Goal: Communication & Community: Answer question/provide support

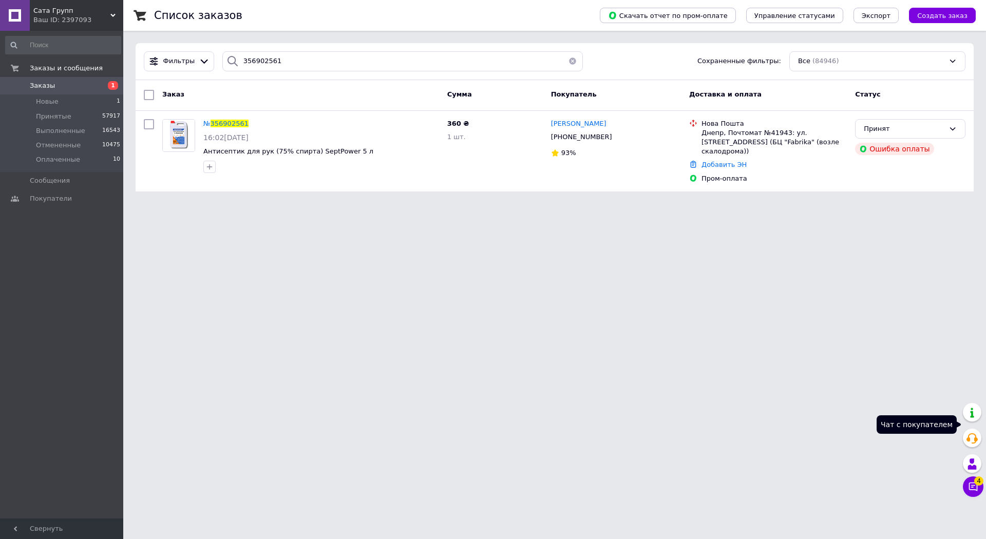
click at [967, 477] on button "Чат с покупателем 4" at bounding box center [973, 487] width 21 height 21
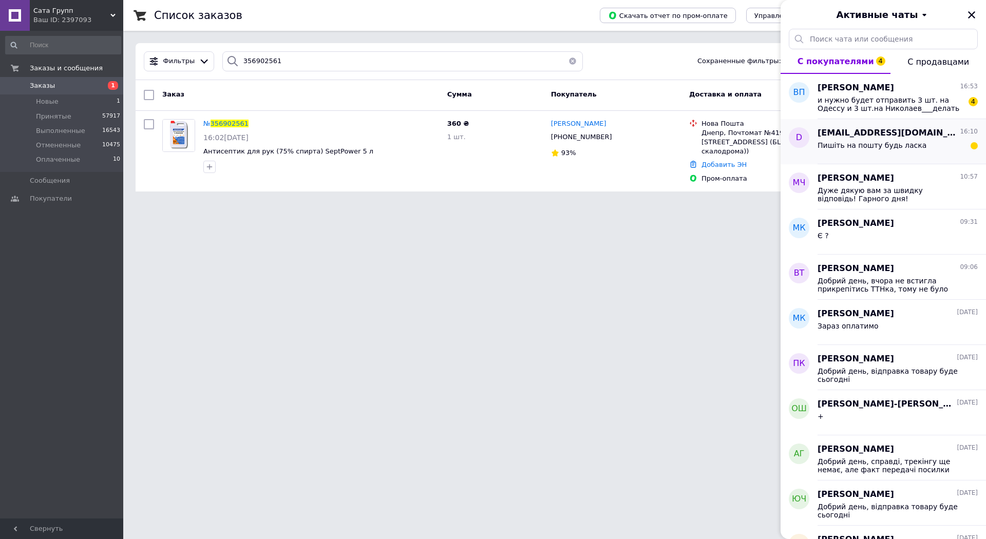
click at [884, 145] on span "Пишіть на пошту будь ласка" at bounding box center [872, 145] width 109 height 8
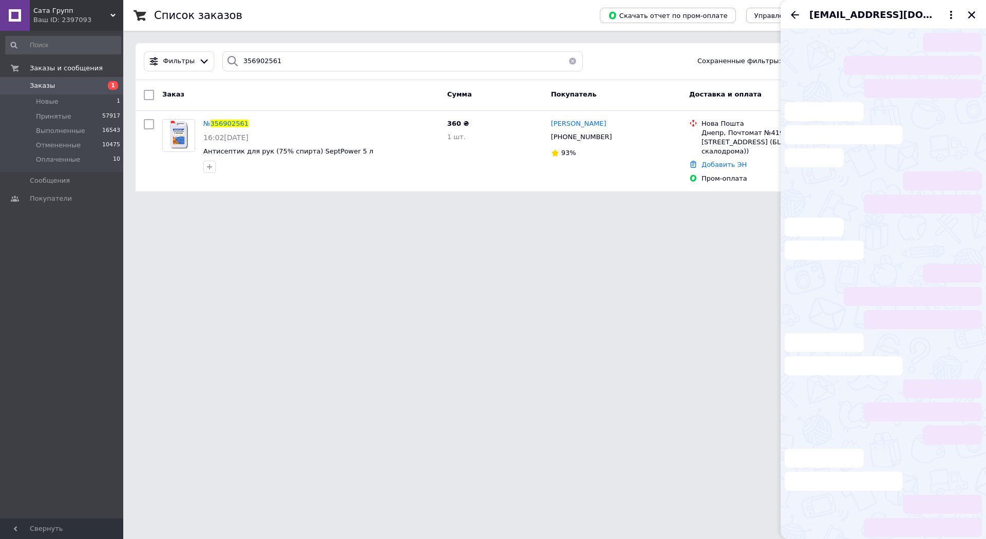
scroll to position [44, 0]
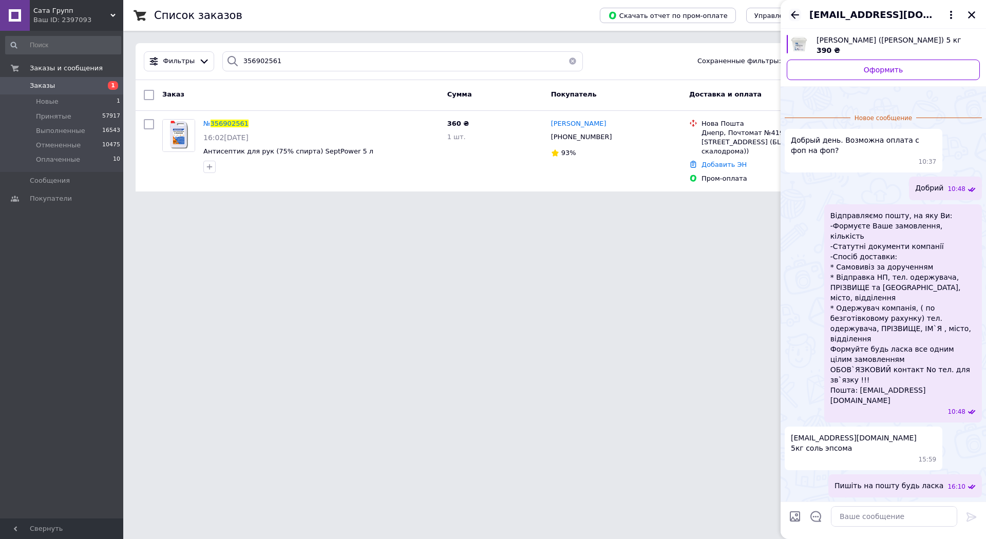
click at [801, 16] on icon "Назад" at bounding box center [795, 15] width 12 height 12
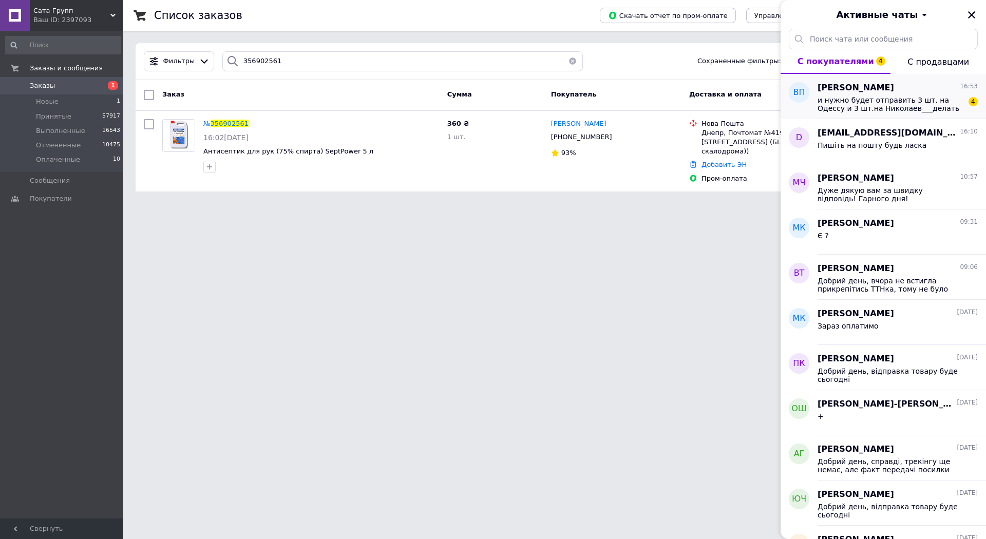
click at [892, 111] on span "и нужно будет отправить 3 шт. на Одессу и 3 шт.на Николаев___делать 2 заказа ил…" at bounding box center [891, 104] width 146 height 16
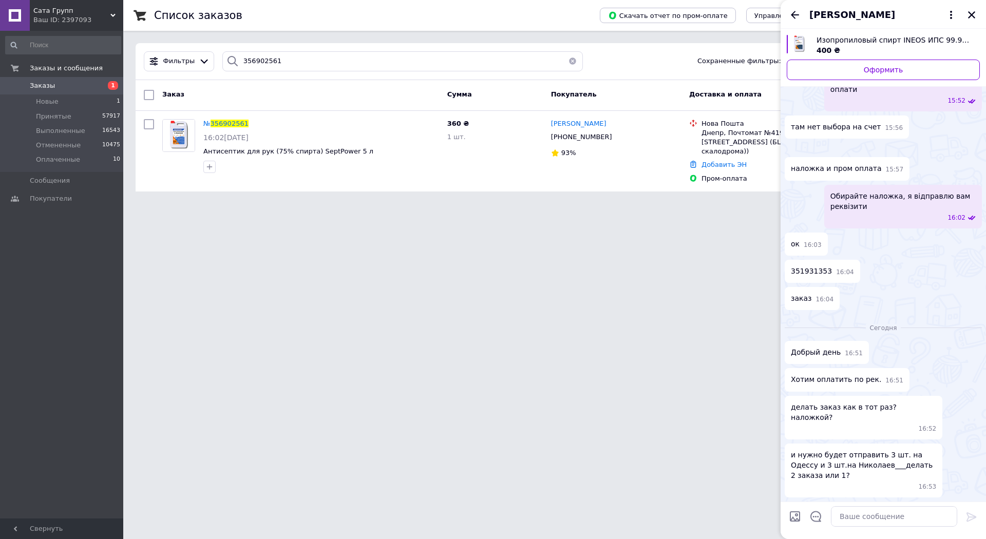
scroll to position [588, 0]
click at [877, 507] on textarea at bounding box center [894, 517] width 126 height 21
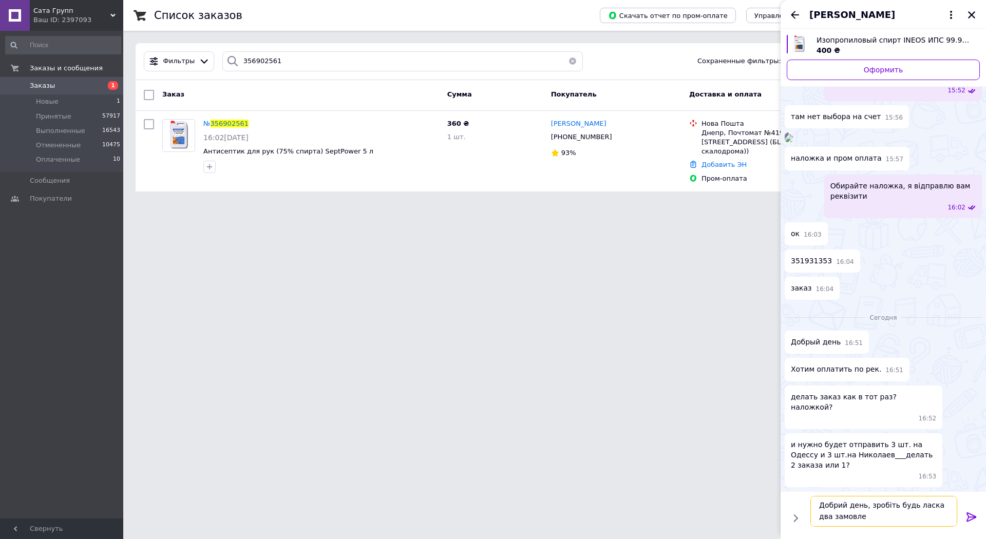
click at [861, 496] on textarea "Добрий день, зробіть будь ласка два замовле" at bounding box center [884, 511] width 147 height 31
click at [855, 496] on textarea "Добрий день, зробіть будь ласка два замовле" at bounding box center [884, 511] width 147 height 31
type textarea "Добрий день, зробіть будь ласка два замовлення, я відправлю вам реквізити"
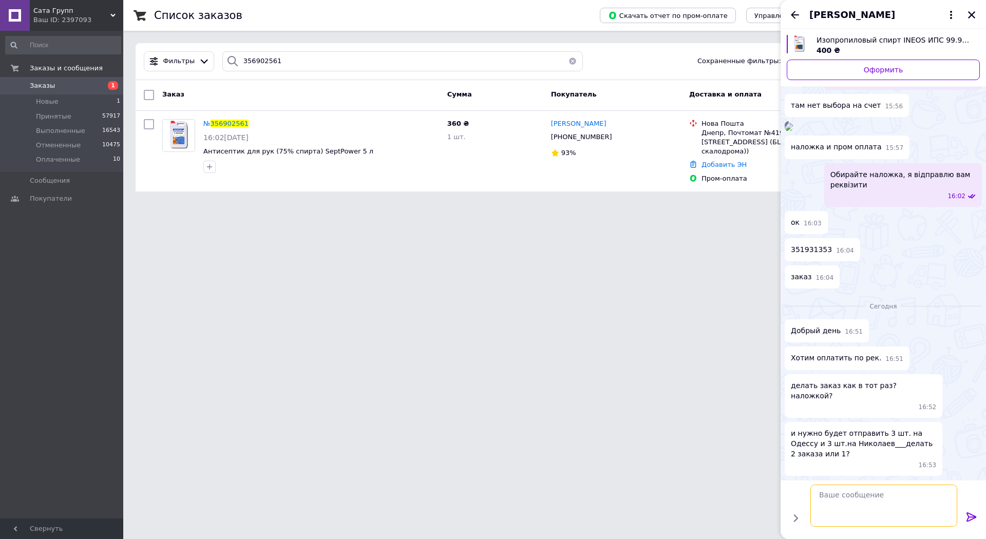
scroll to position [618, 0]
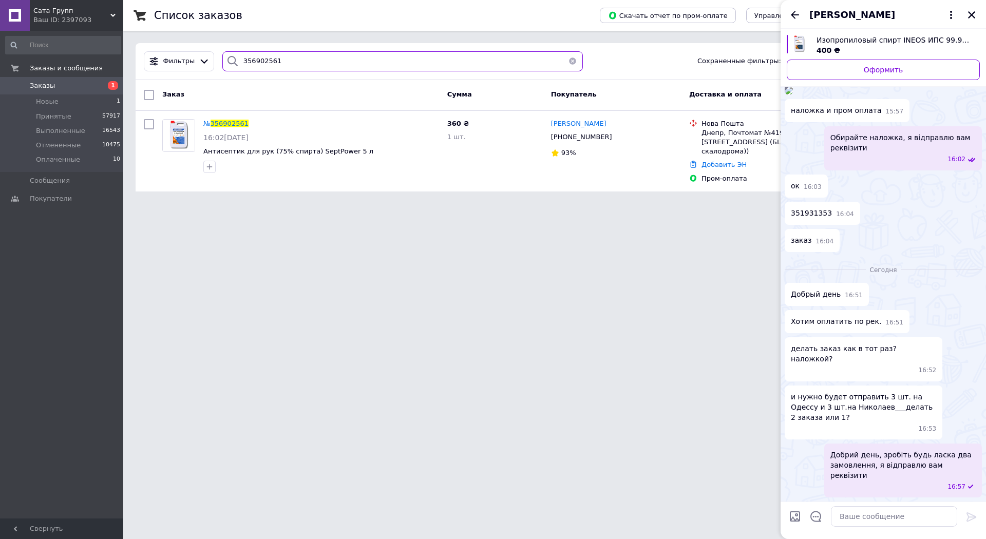
click at [343, 62] on input "356902561" at bounding box center [402, 61] width 361 height 20
paste input "[PERSON_NAME]"
type input "[PERSON_NAME]"
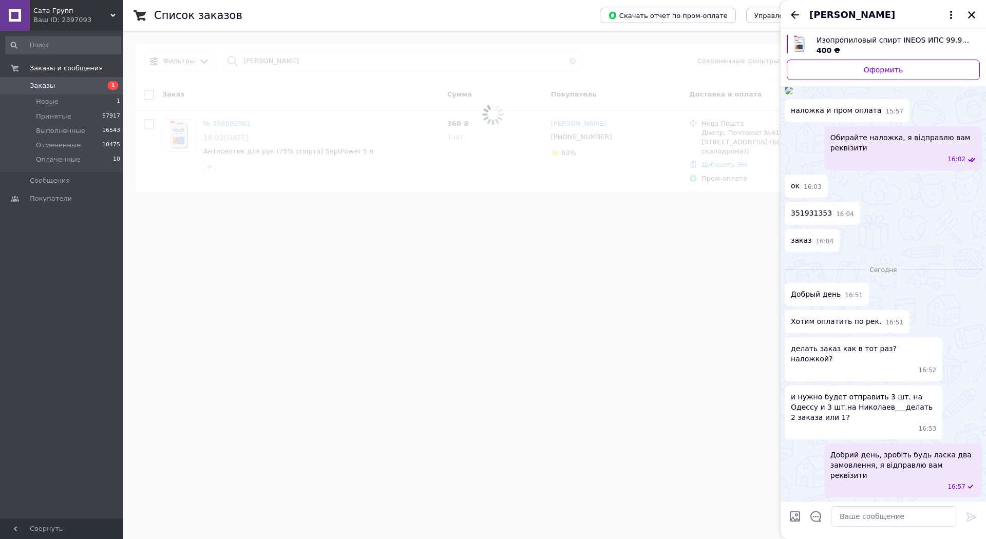
click at [979, 17] on div "[PERSON_NAME]" at bounding box center [884, 14] width 206 height 29
click at [977, 15] on button "Закрыть" at bounding box center [972, 15] width 12 height 12
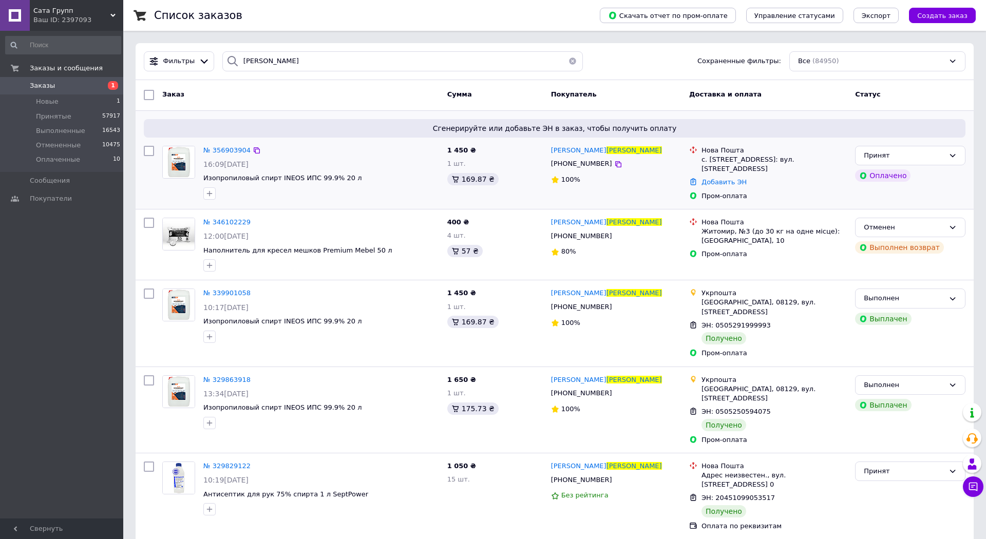
drag, startPoint x: 760, startPoint y: 167, endPoint x: 695, endPoint y: 161, distance: 66.0
click at [700, 161] on div "Нова Пошта с. [STREET_ADDRESS]: вул. [STREET_ADDRESS]" at bounding box center [775, 160] width 150 height 28
copy div "с. [STREET_ADDRESS]: вул. [STREET_ADDRESS]"
click at [963, 477] on button "Чат с покупателем 1" at bounding box center [973, 487] width 21 height 21
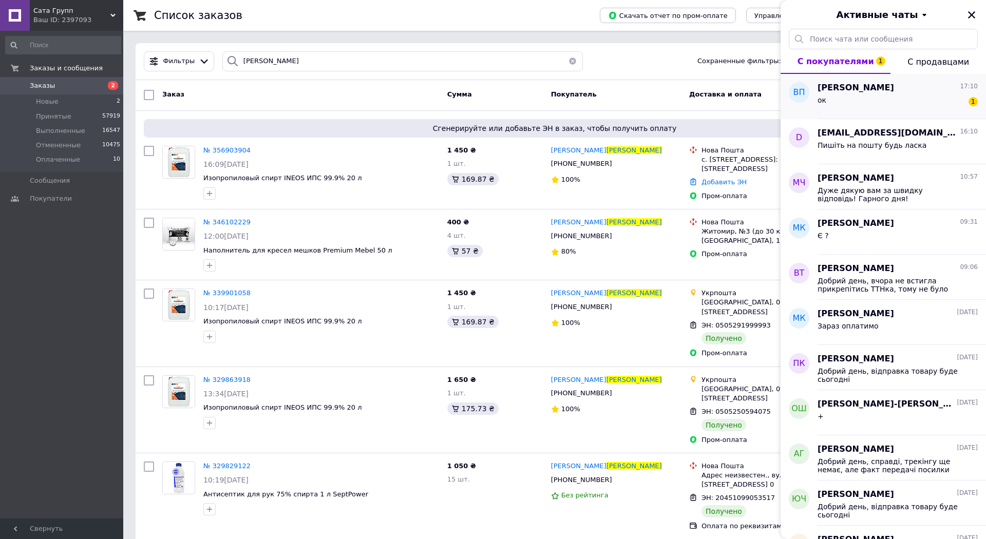
click at [873, 86] on span "[PERSON_NAME]" at bounding box center [856, 88] width 77 height 12
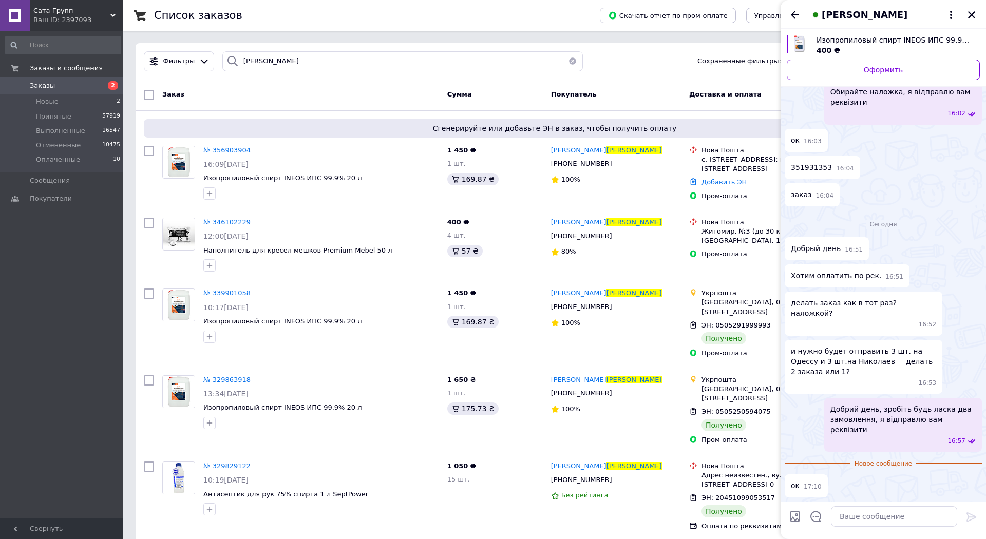
scroll to position [663, 0]
click at [967, 18] on icon "Закрыть" at bounding box center [971, 14] width 9 height 9
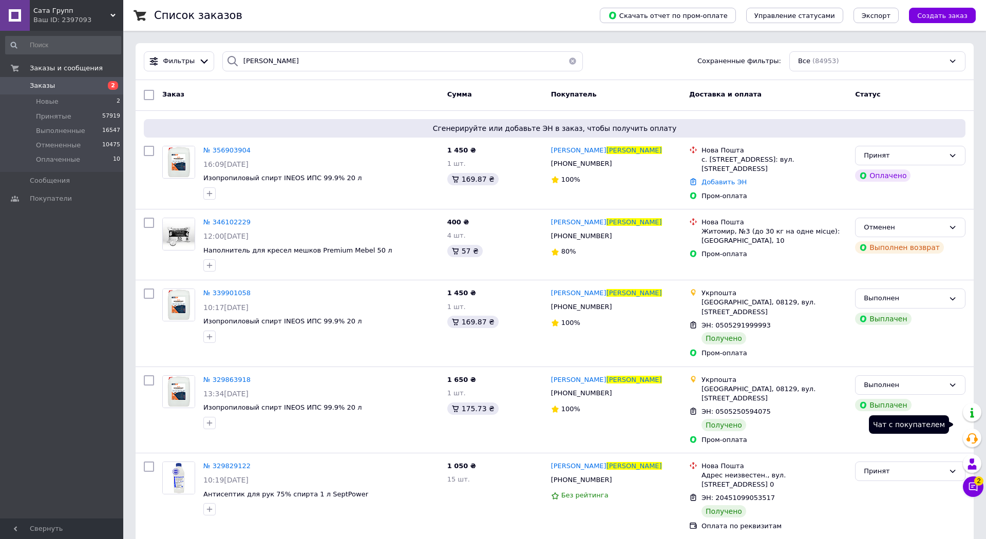
click at [968, 482] on icon at bounding box center [973, 487] width 10 height 10
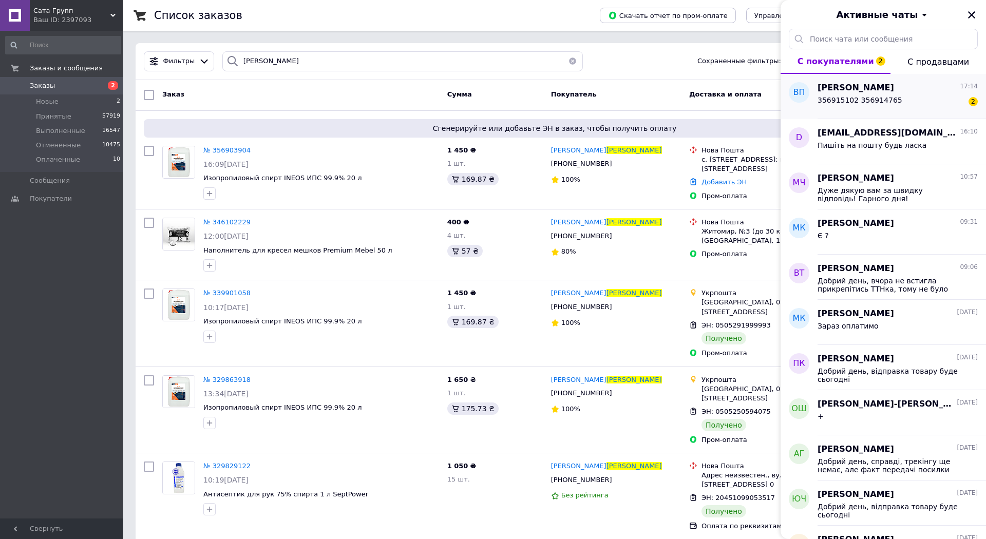
click at [874, 103] on span "356915102 356914765" at bounding box center [860, 100] width 85 height 8
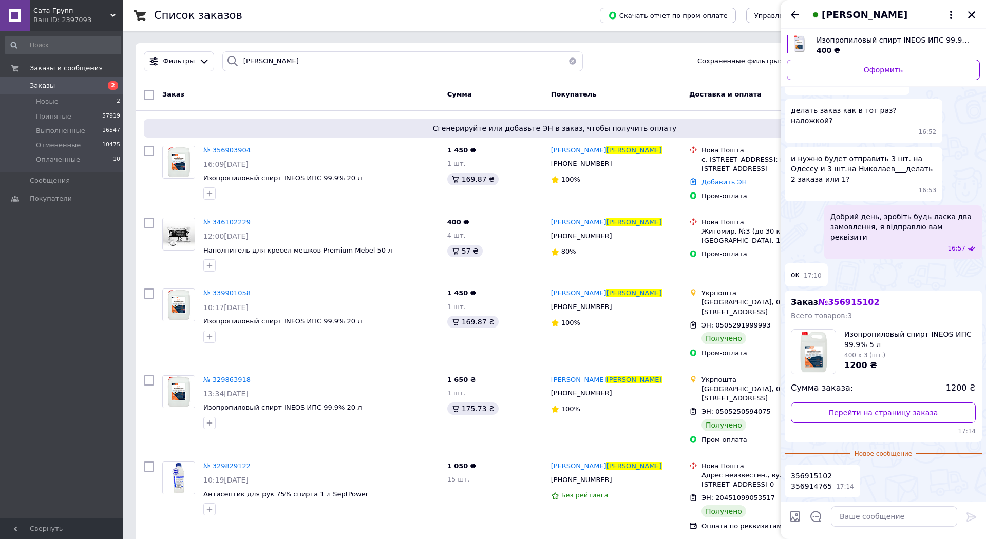
scroll to position [702, 0]
